Goal: Information Seeking & Learning: Understand process/instructions

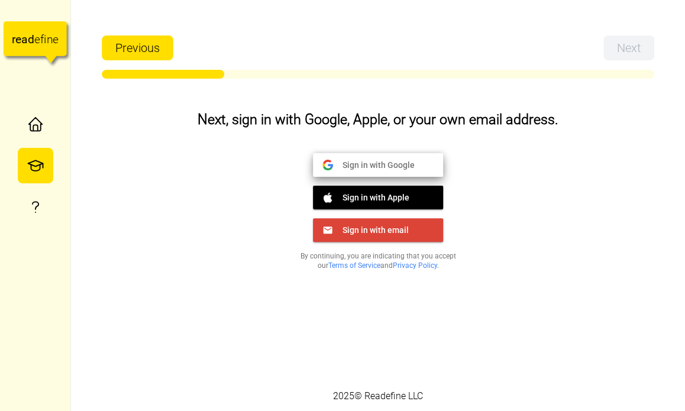
click at [399, 158] on button "Sign in with Google Google" at bounding box center [378, 165] width 130 height 24
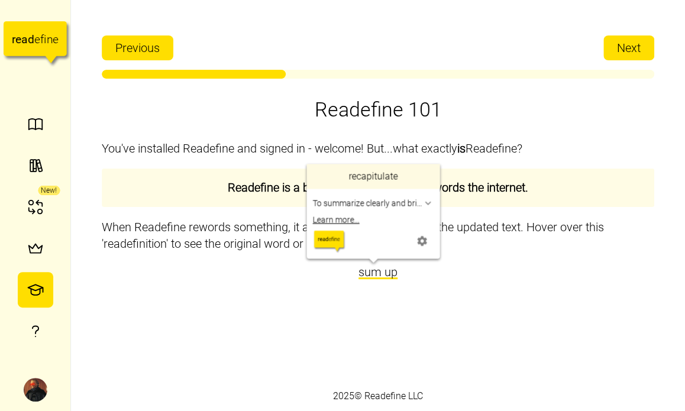
click at [358, 269] on span "sum up" at bounding box center [377, 272] width 39 height 14
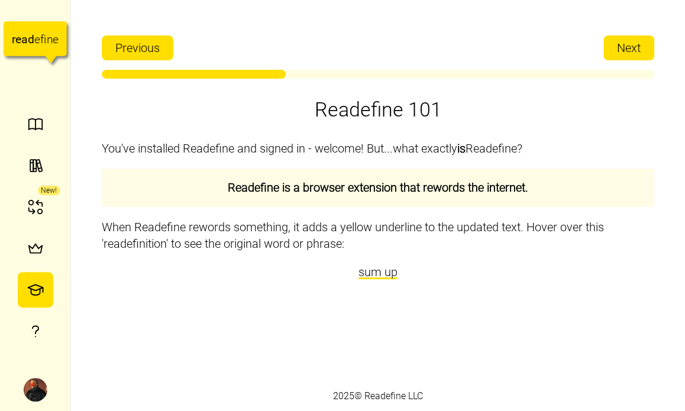
click at [301, 284] on div "You've installed Readefine and signed in - welcome! But...what exactly is Reade…" at bounding box center [378, 254] width 552 height 253
click at [449, 250] on p "When Readefine rewords something, it adds a yellow underline to the updated tex…" at bounding box center [378, 235] width 552 height 33
